Goal: Task Accomplishment & Management: Manage account settings

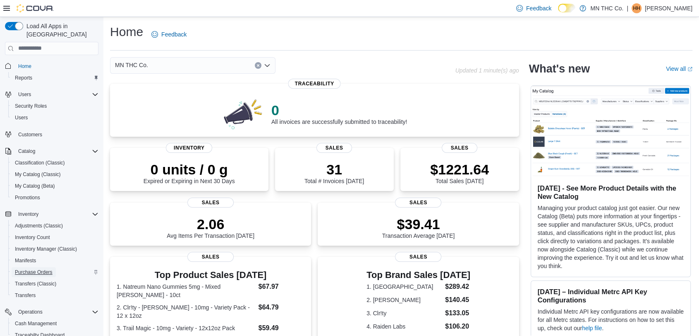
click at [41, 268] on span "Purchase Orders" at bounding box center [34, 271] width 38 height 7
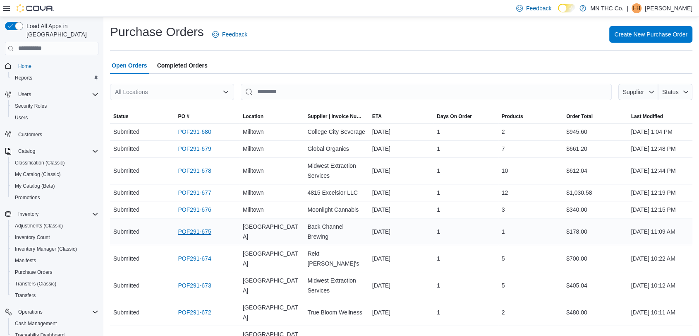
click at [185, 236] on link "POF291-675" at bounding box center [194, 231] width 33 height 10
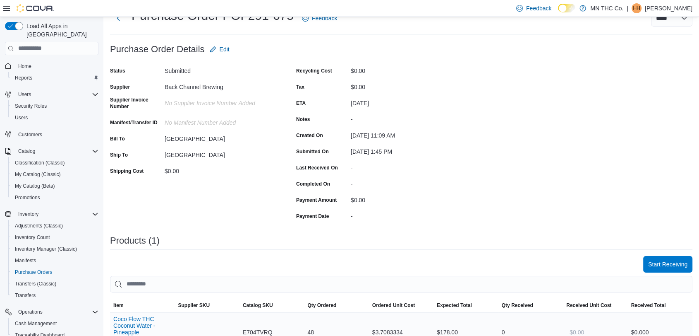
scroll to position [138, 0]
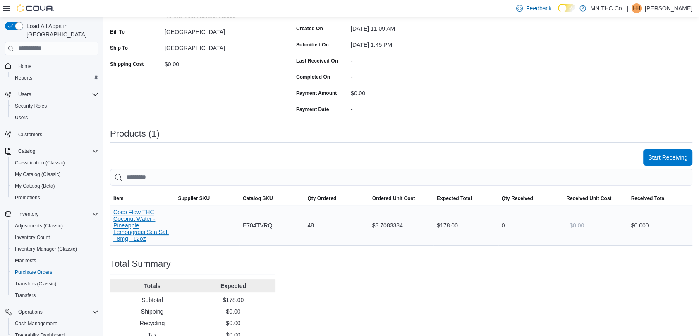
click at [128, 219] on button "Coco Flow THC Coconut Water - Pineapple Lemongrass Sea Salt - 8mg - 12oz" at bounding box center [142, 225] width 58 height 33
click at [126, 233] on button "Coco Flow THC Coconut Water - Pineapple Lemongrass Sea Salt - 8mg - 12oz" at bounding box center [142, 225] width 58 height 33
click at [20, 63] on span "Home" at bounding box center [24, 66] width 13 height 7
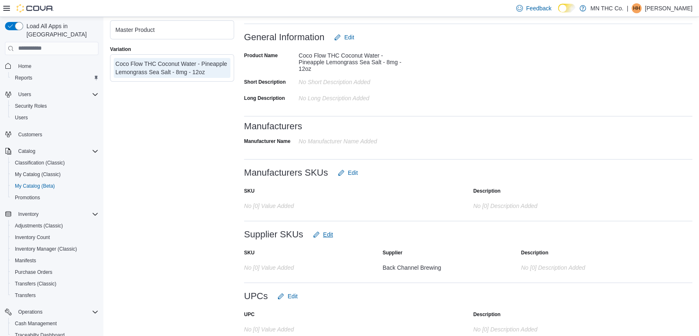
scroll to position [56, 0]
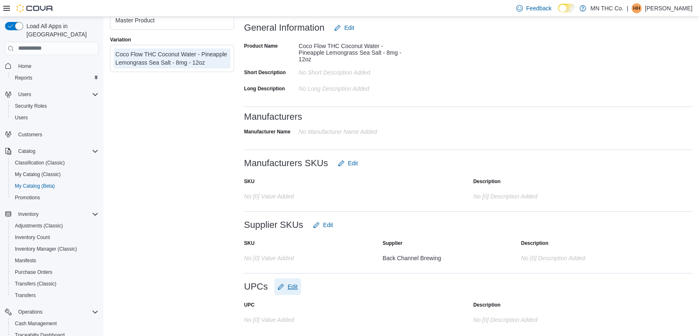
click at [299, 284] on button "Edit" at bounding box center [287, 286] width 26 height 17
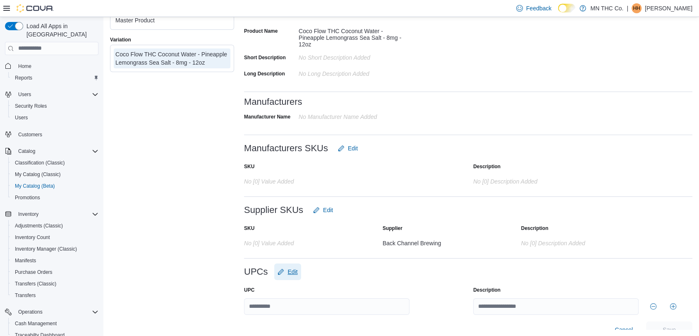
scroll to position [208, 0]
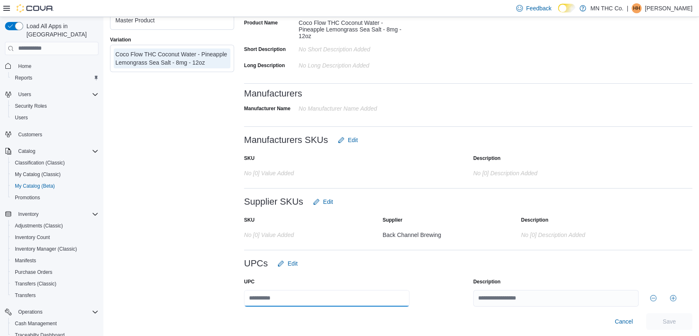
click at [288, 292] on input "text" at bounding box center [326, 298] width 165 height 17
type input "**********"
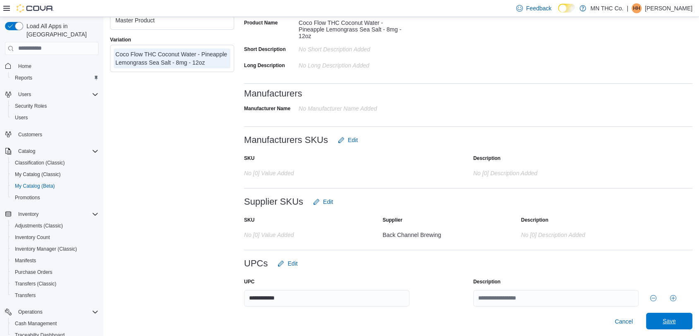
click at [668, 313] on span "Save" at bounding box center [669, 320] width 36 height 17
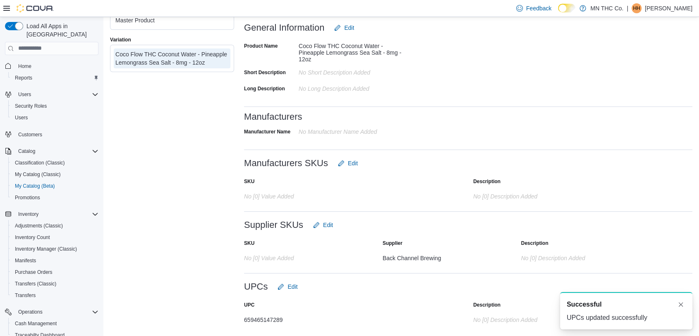
scroll to position [0, 0]
